Goal: Complete application form

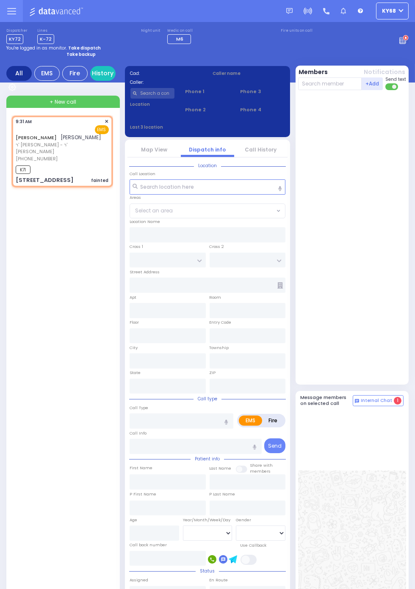
select select
type input "fainted"
radio input "true"
type input "[PERSON_NAME]"
type input "TEITELBAUM"
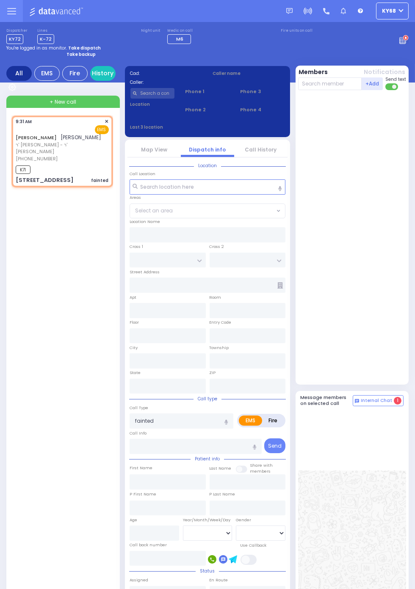
select select
type input "09:31"
type input "09:32"
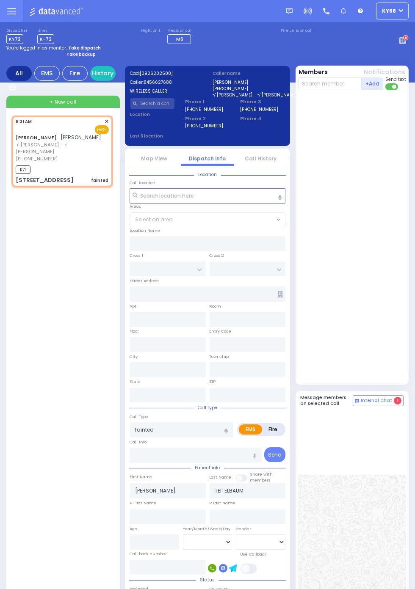
select select
radio input "true"
select select
type input "[PERSON_NAME][GEOGRAPHIC_DATA]"
type input "CHUST RD"
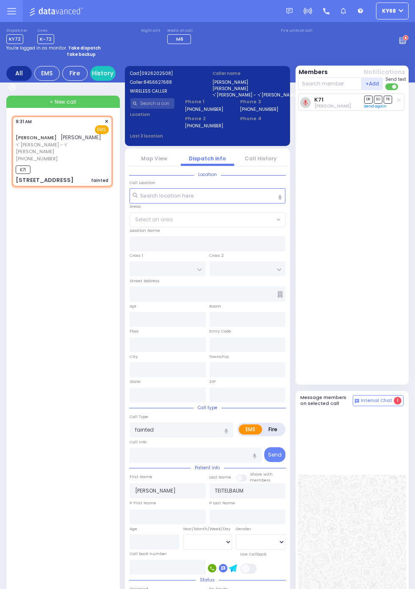
type input "[STREET_ADDRESS]"
type input "106"
type input "Monroe"
type input "[US_STATE]"
type input "10950"
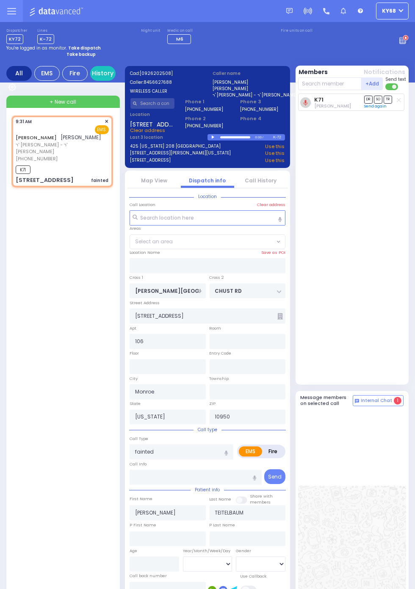
select select
radio input "true"
select select
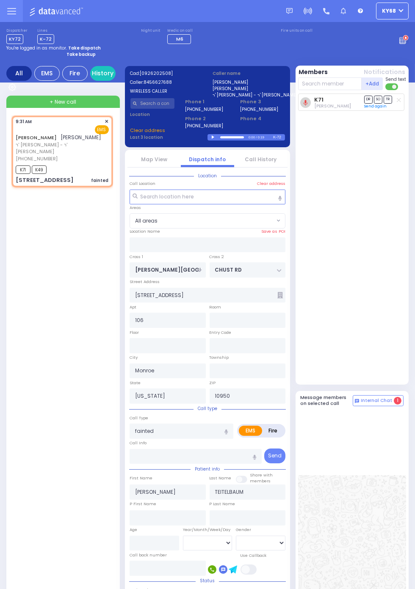
select select
radio input "true"
select select
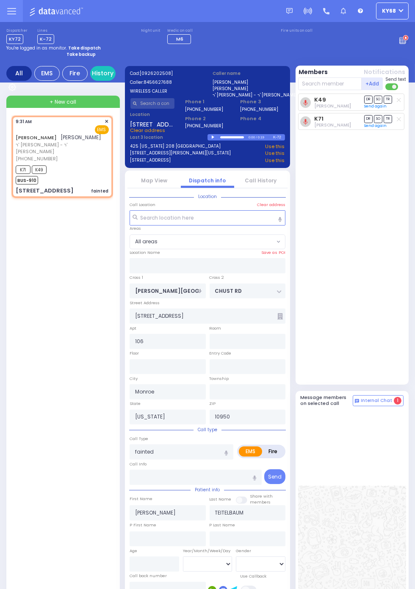
select select
radio input "true"
select select
